Goal: Transaction & Acquisition: Subscribe to service/newsletter

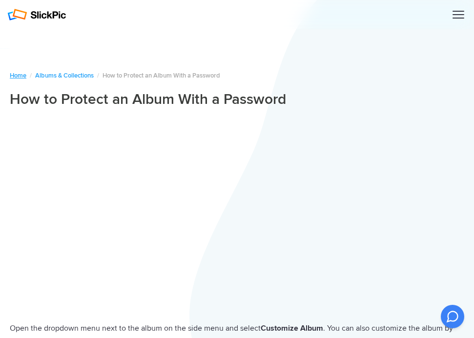
click at [17, 79] on link "Home" at bounding box center [18, 76] width 17 height 8
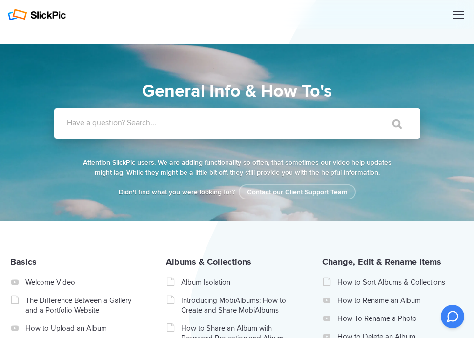
click at [460, 17] on div at bounding box center [459, 15] width 12 height 10
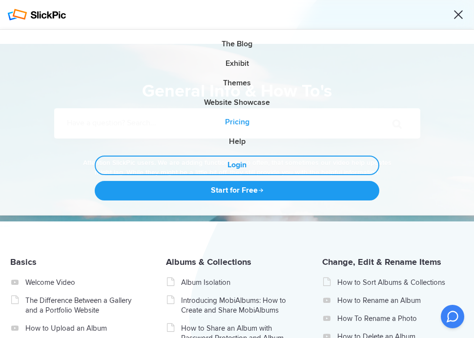
click at [244, 121] on link "Pricing" at bounding box center [237, 123] width 474 height 20
